Goal: Book appointment/travel/reservation

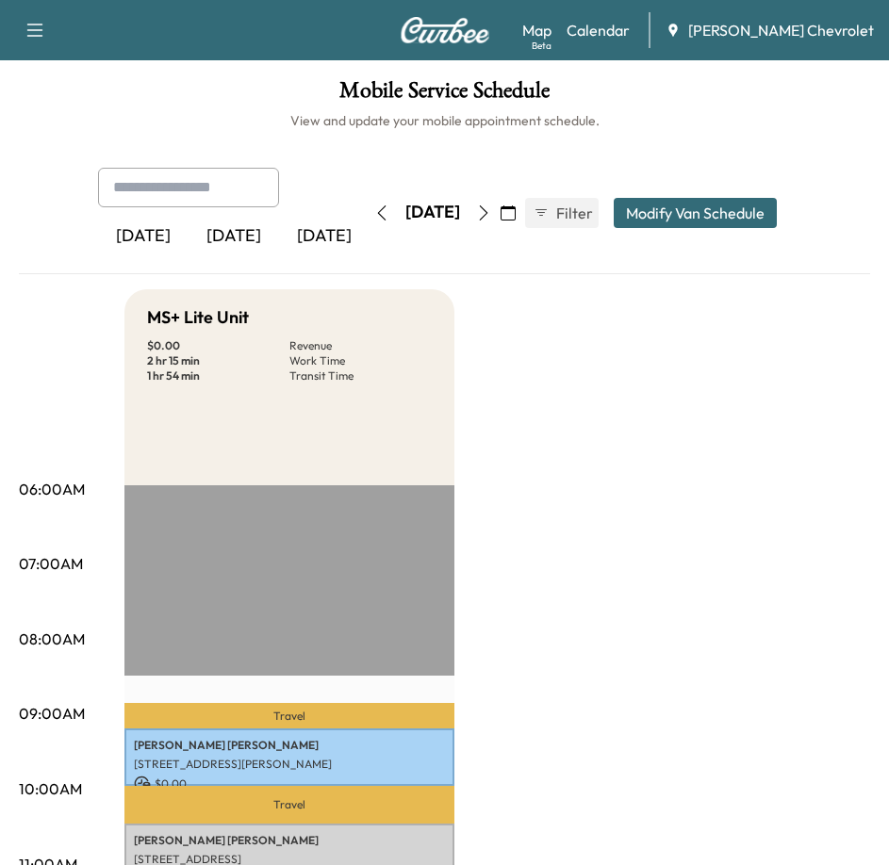
click at [516, 206] on icon "button" at bounding box center [508, 213] width 15 height 15
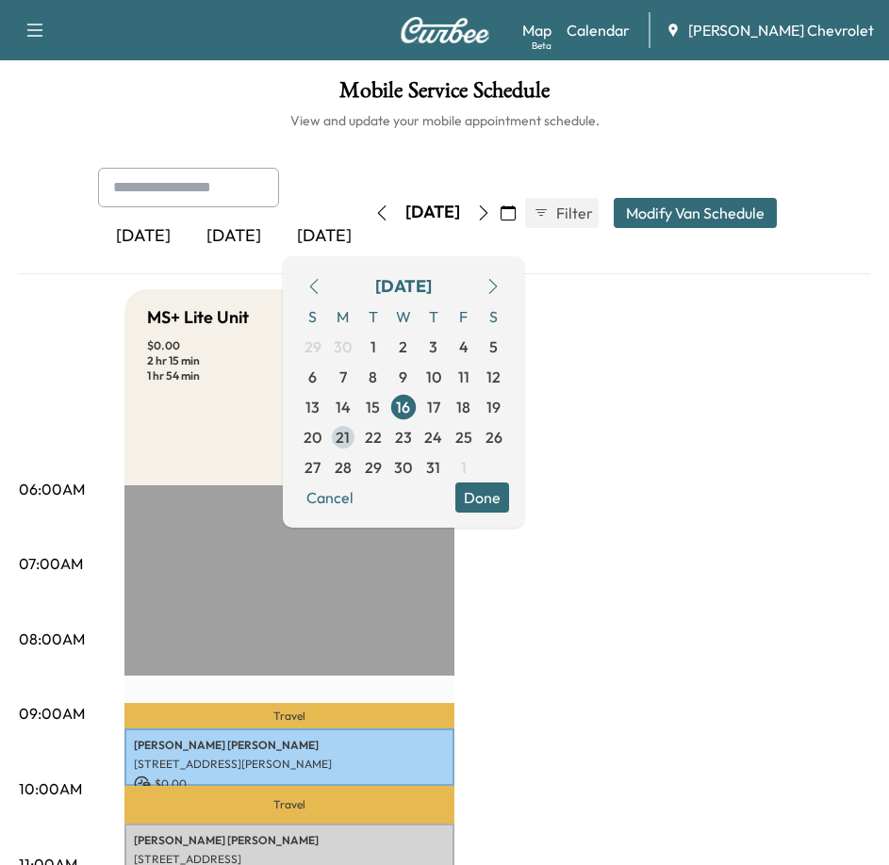
click at [350, 435] on span "21" at bounding box center [343, 437] width 14 height 23
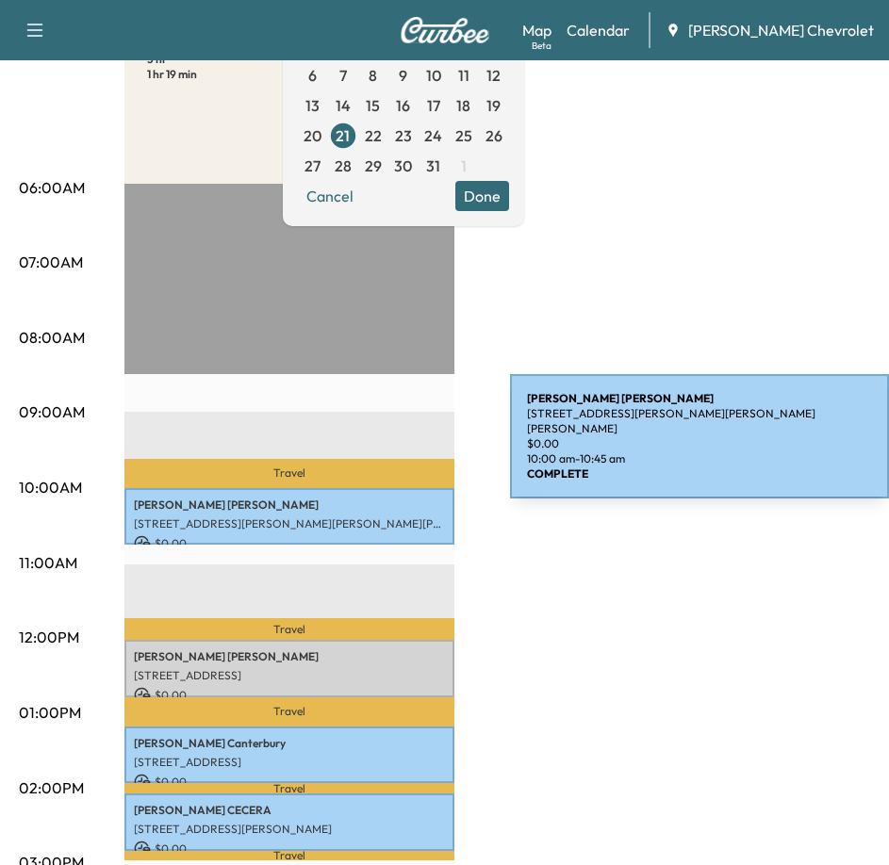
scroll to position [189, 0]
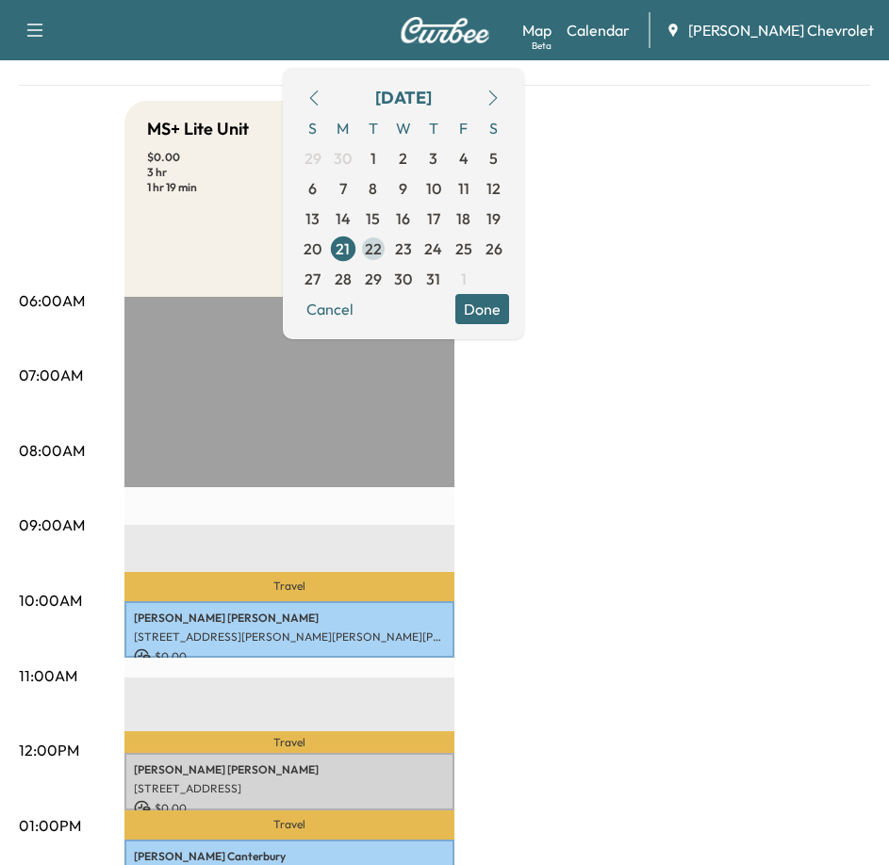
click at [382, 255] on span "22" at bounding box center [373, 249] width 17 height 23
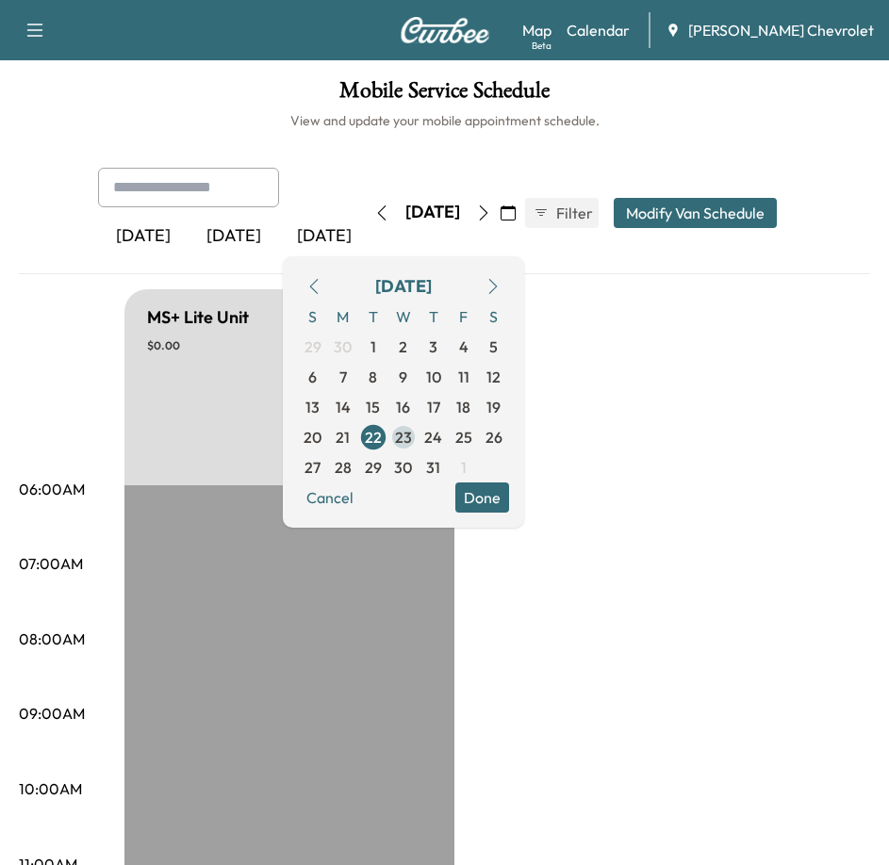
click at [412, 437] on span "23" at bounding box center [403, 437] width 17 height 23
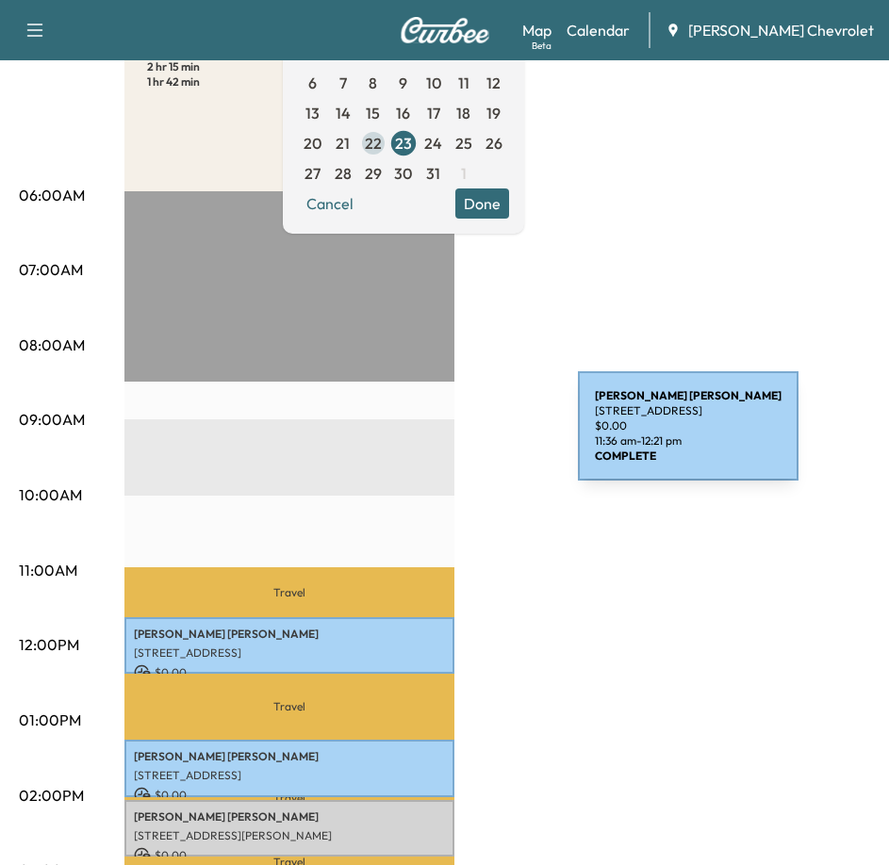
scroll to position [283, 0]
